Goal: Transaction & Acquisition: Purchase product/service

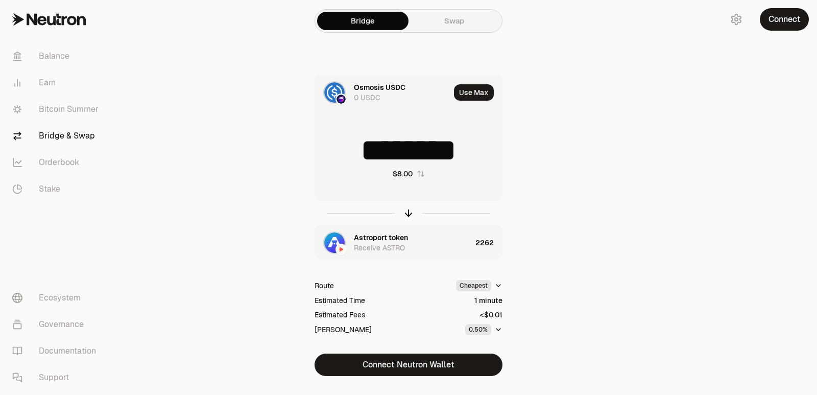
click at [387, 238] on div "Astroport token" at bounding box center [381, 237] width 54 height 10
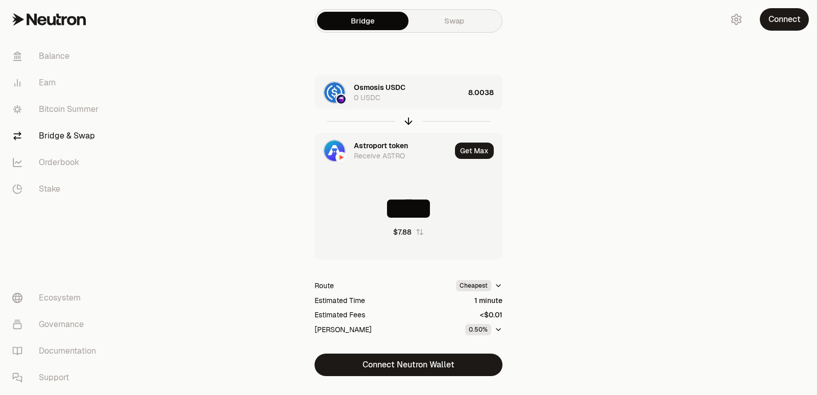
click at [366, 137] on div "Astroport token Receive ASTRO" at bounding box center [383, 150] width 136 height 35
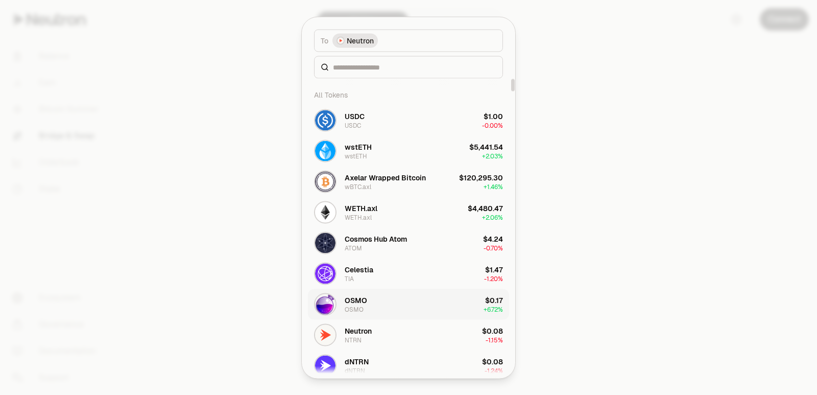
click at [358, 300] on div "OSMO" at bounding box center [356, 300] width 22 height 10
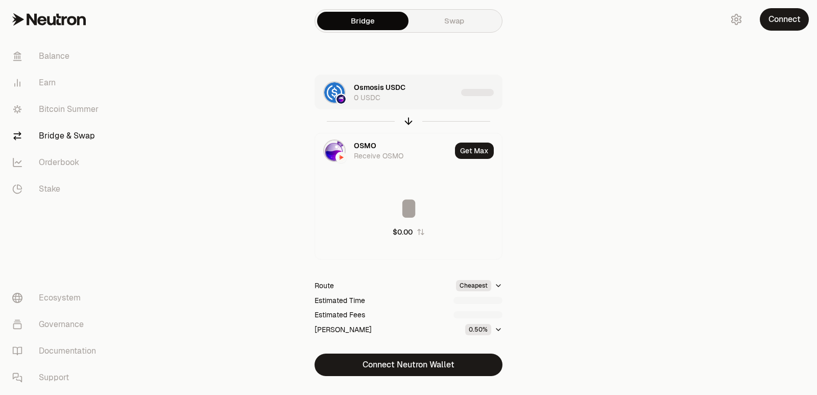
type input "*********"
click at [466, 91] on div "Osmosis USDC 0 USDC 8.0038" at bounding box center [408, 92] width 187 height 35
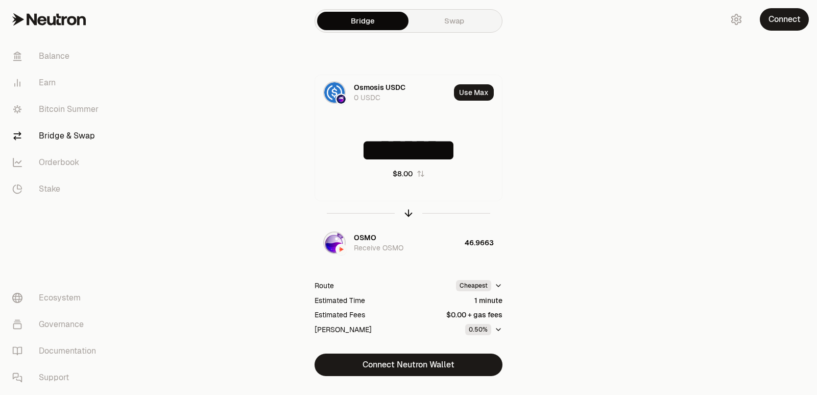
drag, startPoint x: 486, startPoint y: 158, endPoint x: 238, endPoint y: 156, distance: 248.8
click at [238, 156] on div "Osmosis USDC 0 USDC Use Max ******** $8.00 OSMO Receive OSMO 46.9663 Route Chea…" at bounding box center [408, 225] width 343 height 301
drag, startPoint x: 416, startPoint y: 150, endPoint x: 383, endPoint y: 154, distance: 34.0
click at [383, 154] on input "*" at bounding box center [408, 150] width 187 height 31
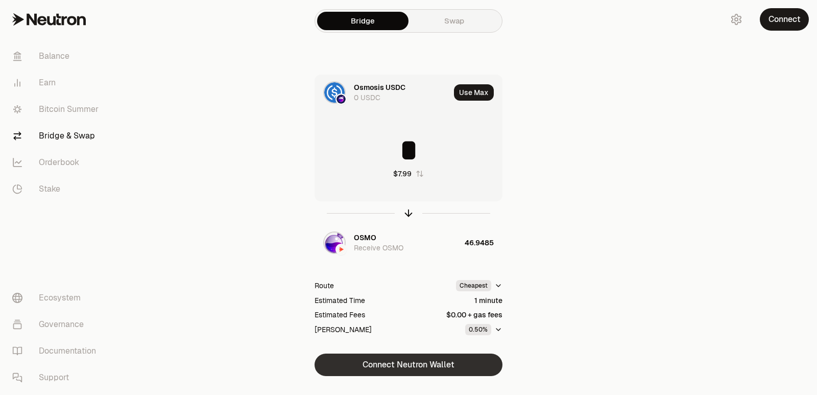
click at [377, 372] on button "Connect Neutron Wallet" at bounding box center [409, 364] width 188 height 22
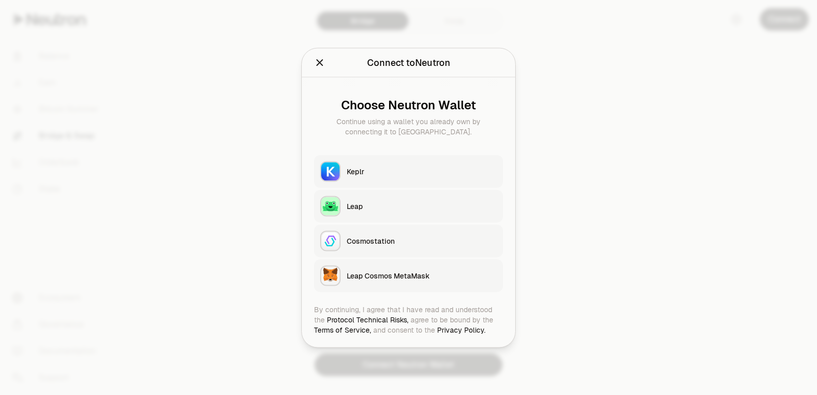
click at [375, 176] on button "Keplr" at bounding box center [408, 171] width 189 height 33
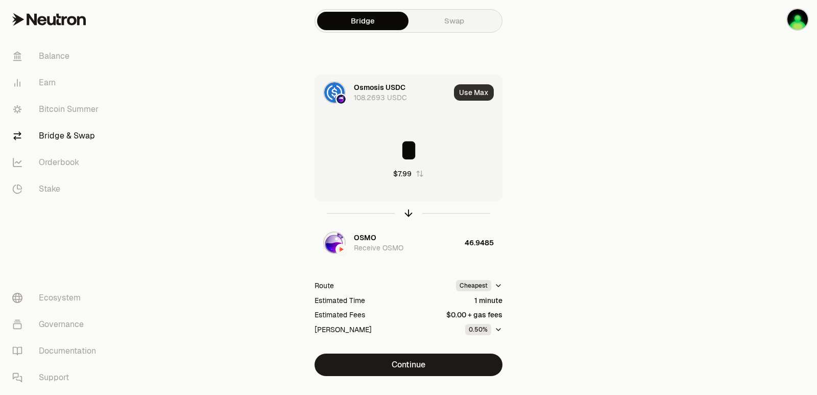
click at [473, 91] on button "Use Max" at bounding box center [474, 92] width 40 height 16
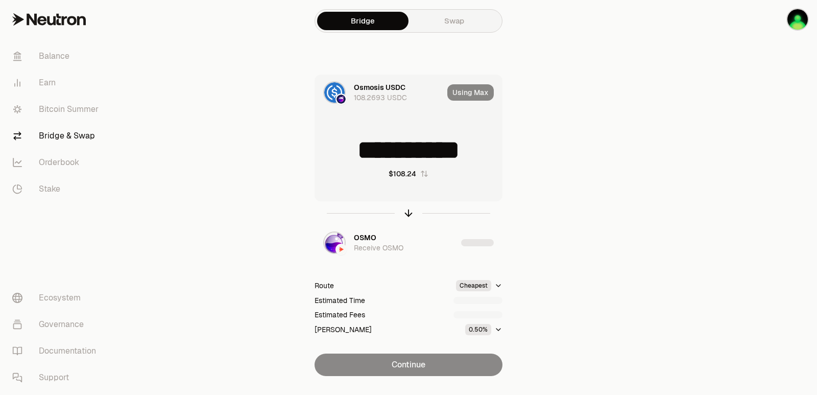
click at [364, 155] on input "**********" at bounding box center [408, 150] width 187 height 31
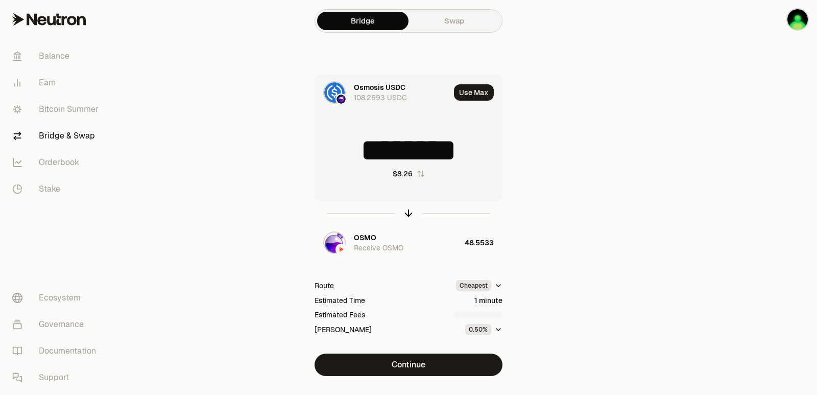
drag, startPoint x: 478, startPoint y: 151, endPoint x: 325, endPoint y: 154, distance: 153.3
click at [325, 154] on input "********" at bounding box center [408, 150] width 187 height 31
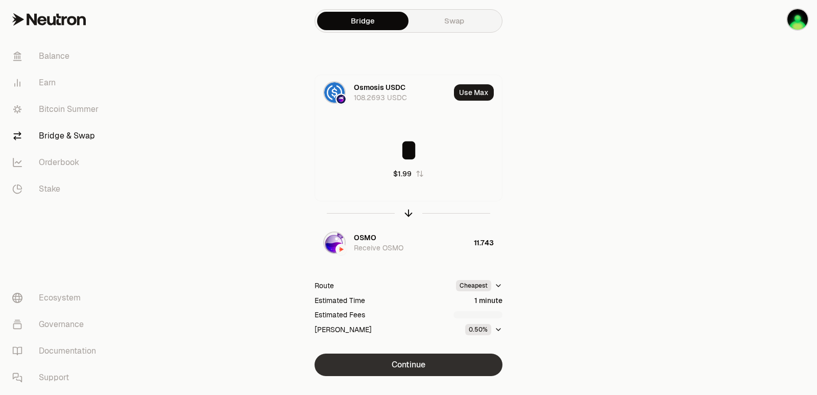
type input "*"
click at [387, 368] on button "Continue" at bounding box center [409, 364] width 188 height 22
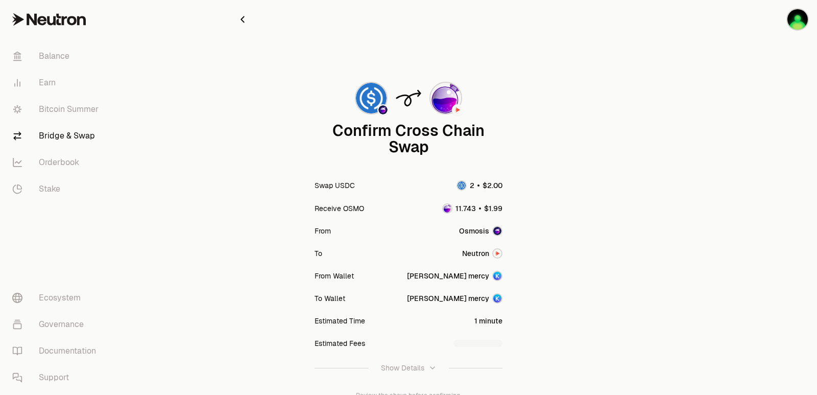
scroll to position [84, 0]
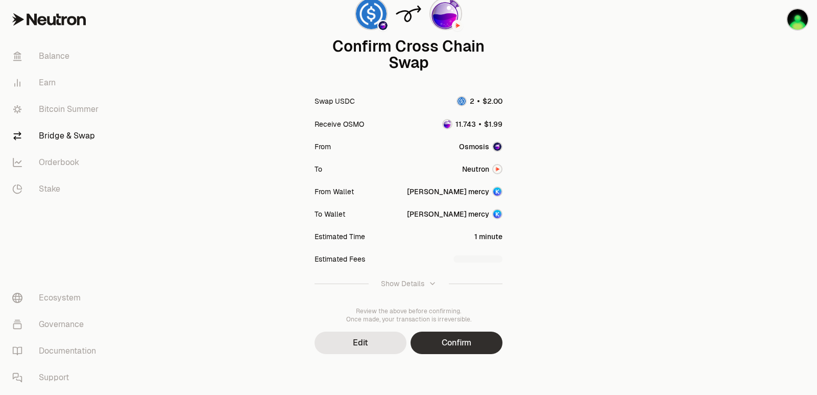
click at [445, 342] on button "Confirm" at bounding box center [457, 343] width 92 height 22
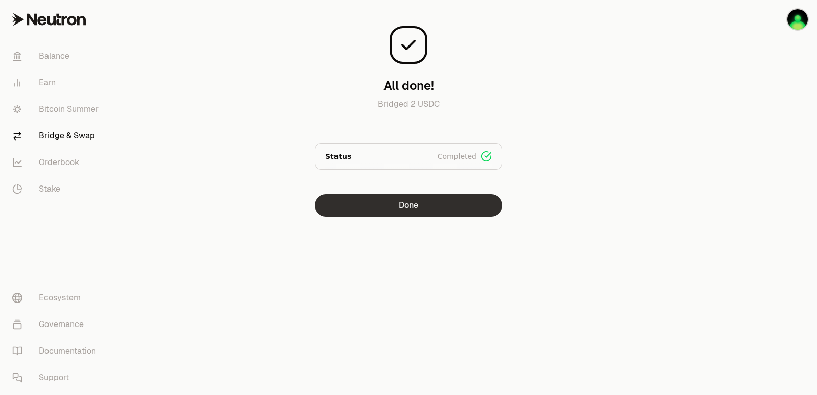
click at [428, 205] on button "Done" at bounding box center [409, 205] width 188 height 22
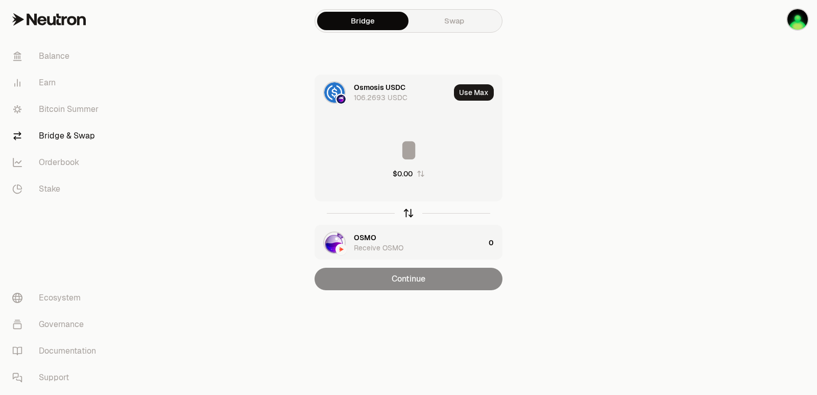
click at [409, 215] on icon "button" at bounding box center [409, 213] width 0 height 7
